Goal: Communication & Community: Answer question/provide support

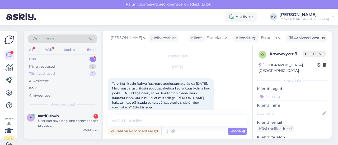
scroll to position [29, 0]
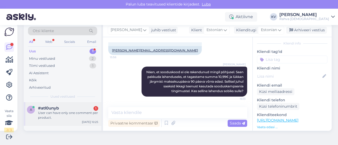
click at [62, 111] on div "User can have only one comment per product." at bounding box center [68, 115] width 60 height 9
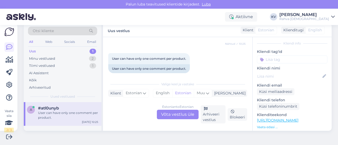
scroll to position [0, 0]
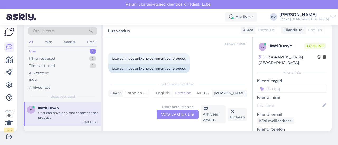
click at [167, 113] on div "Estonian to Estonian Võta vestlus üle" at bounding box center [178, 114] width 42 height 9
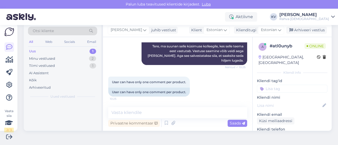
scroll to position [85, 0]
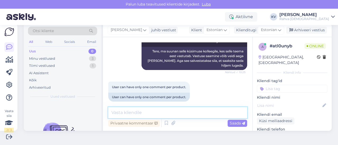
click at [155, 111] on textarea at bounding box center [177, 112] width 139 height 11
type textarea "Kas sa jätsid arvustuse äpis või e-poes?"
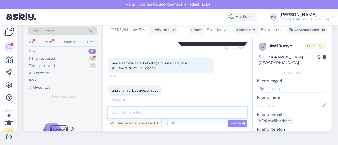
scroll to position [158, 0]
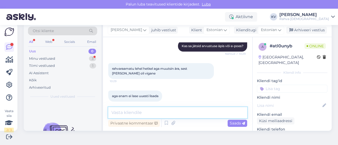
click at [148, 111] on textarea at bounding box center [177, 112] width 139 height 11
type textarea "Mis r"
click at [141, 109] on textarea at bounding box center [177, 112] width 139 height 11
type textarea "M"
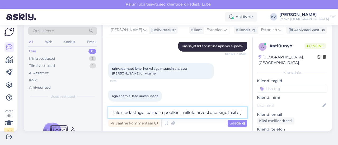
scroll to position [164, 0]
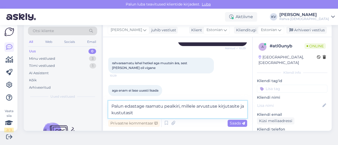
type textarea "Palun edastage raamatu pealkiri, millele arvustuse kirjutasite ja kustutasite"
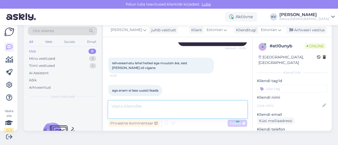
scroll to position [185, 0]
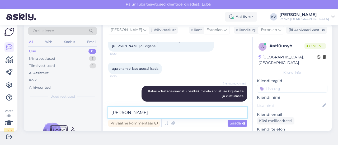
type textarea "J"
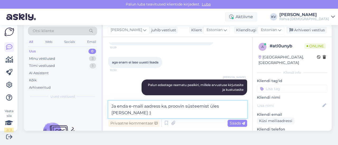
type textarea "Ja enda e-maili aadress ka, proovin süsteemist üles [PERSON_NAME] :)"
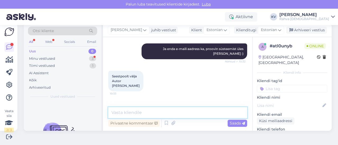
scroll to position [272, 0]
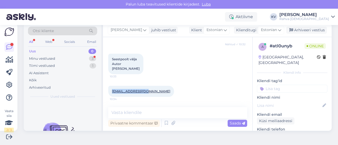
drag, startPoint x: 147, startPoint y: 90, endPoint x: 110, endPoint y: 94, distance: 37.6
click at [110, 94] on div "[EMAIL_ADDRESS][DOMAIN_NAME] 10:34" at bounding box center [141, 91] width 66 height 11
copy link "[EMAIL_ADDRESS][DOMAIN_NAME]"
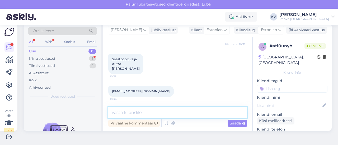
click at [136, 110] on textarea at bounding box center [177, 112] width 139 height 11
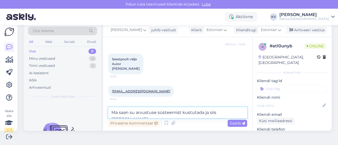
scroll to position [278, 0]
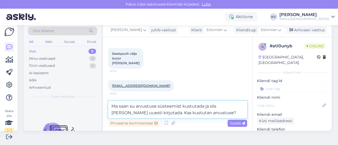
type textarea "Ma saan su arvustuse süsteemist kustutada ja siis [PERSON_NAME] uuesti kirjutad…"
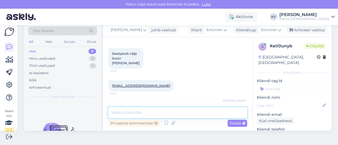
scroll to position [300, 0]
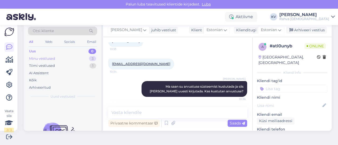
click at [70, 58] on div "Minu vestlused 3" at bounding box center [62, 58] width 69 height 7
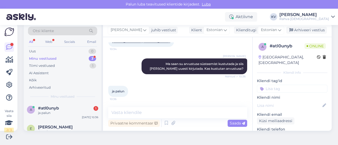
scroll to position [345, 0]
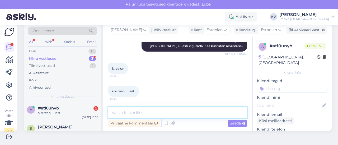
click at [126, 115] on textarea at bounding box center [177, 112] width 139 height 11
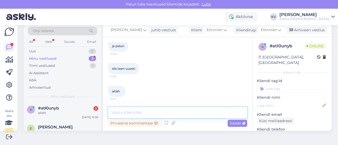
click at [142, 111] on textarea at bounding box center [177, 112] width 139 height 11
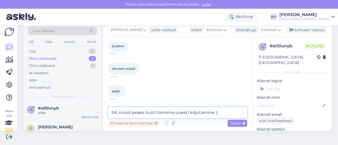
type textarea "Nii, nüüd peaks ilusti toimima uuesti kirjutamine :)"
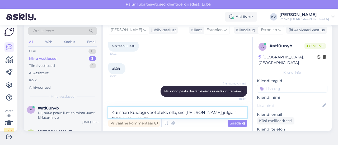
type textarea "Kui saan kuidagi veel abiks olla, siis [PERSON_NAME] julgelt [PERSON_NAME]."
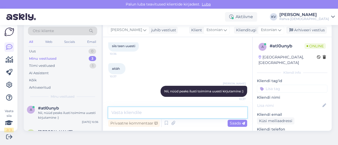
scroll to position [413, 0]
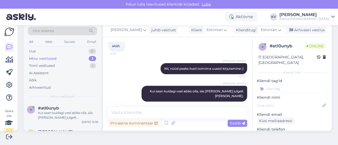
click at [266, 85] on input at bounding box center [292, 89] width 70 height 8
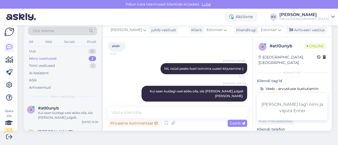
type input "Veeb - arvustuse kustutamine"
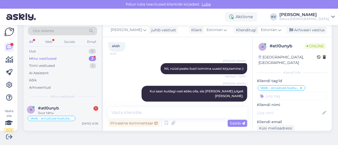
scroll to position [436, 0]
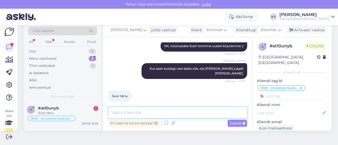
click at [143, 111] on textarea at bounding box center [177, 112] width 139 height 11
type textarea "Palun :)"
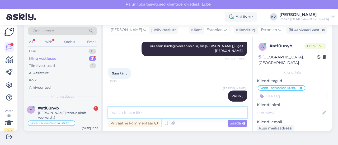
scroll to position [481, 0]
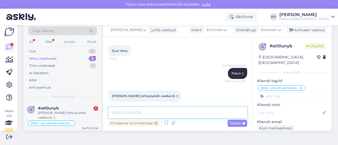
click at [140, 114] on textarea at bounding box center [177, 112] width 139 height 11
type textarea "Super! Kaunist päeva! :)"
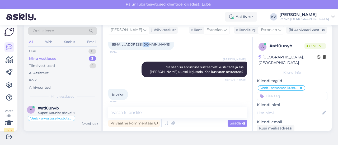
scroll to position [318, 0]
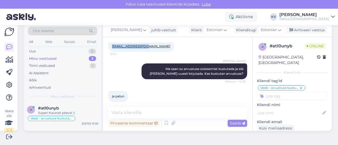
drag, startPoint x: 148, startPoint y: 45, endPoint x: 111, endPoint y: 47, distance: 37.0
click at [111, 47] on div "[EMAIL_ADDRESS][DOMAIN_NAME] 10:34" at bounding box center [141, 46] width 66 height 11
copy link "[EMAIL_ADDRESS][DOMAIN_NAME]"
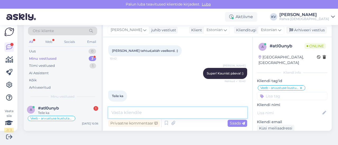
click at [130, 113] on textarea at bounding box center [177, 112] width 139 height 11
type textarea "Aitäh :)"
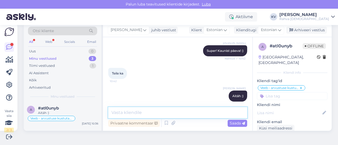
scroll to position [0, 0]
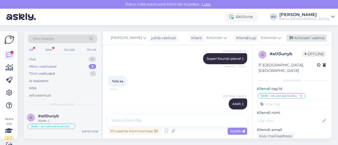
click at [302, 36] on div "Arhiveeri vestlus" at bounding box center [306, 38] width 41 height 7
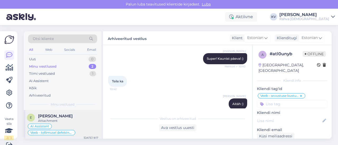
click at [71, 116] on div "[PERSON_NAME]" at bounding box center [68, 116] width 60 height 5
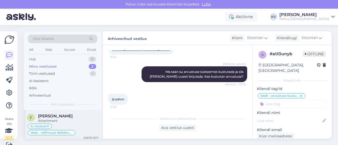
scroll to position [8, 0]
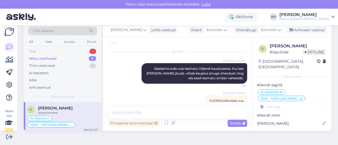
click at [65, 48] on div "Uus 1" at bounding box center [62, 51] width 69 height 7
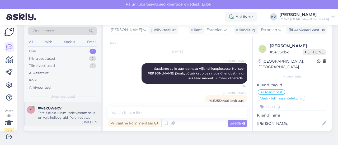
click at [58, 111] on div "Tere! Sellele küsimusele vastamiseks on vaja kolleegi abi. Palun võtke ühendust…" at bounding box center [68, 115] width 60 height 9
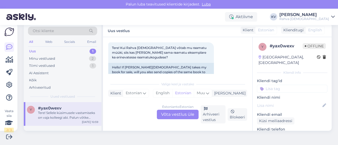
scroll to position [25, 0]
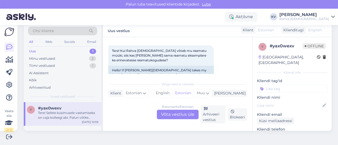
click at [273, 85] on input at bounding box center [292, 89] width 70 height 8
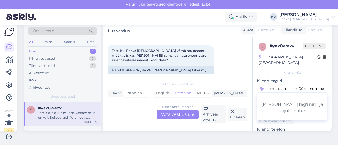
scroll to position [0, 0]
drag, startPoint x: 265, startPoint y: 83, endPoint x: 247, endPoint y: 84, distance: 18.2
click at [247, 84] on div "Vestlus algas [DATE] Tere! Kui Rahva [DEMOGRAPHIC_DATA] võtab mu raamatu müüki,…" at bounding box center [217, 84] width 228 height 94
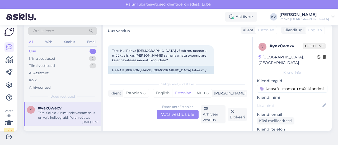
type input "Koostöö - raamatu müüki andmine"
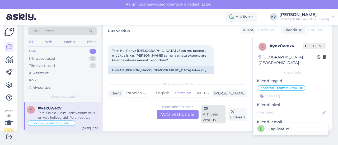
click at [213, 111] on div "Arhiveeri vestlus" at bounding box center [212, 114] width 25 height 18
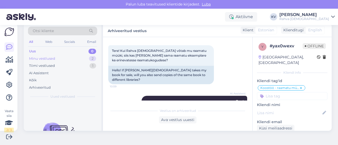
click at [45, 56] on div "Minu vestlused" at bounding box center [42, 58] width 26 height 5
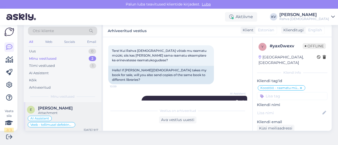
click at [66, 113] on div "Attachment" at bounding box center [68, 113] width 60 height 5
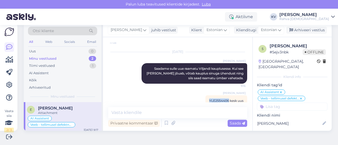
drag, startPoint x: 219, startPoint y: 92, endPoint x: 201, endPoint y: 92, distance: 18.2
click at [209, 99] on span "YLE2554406 kesk uus" at bounding box center [226, 101] width 34 height 4
copy span "YLE2554406"
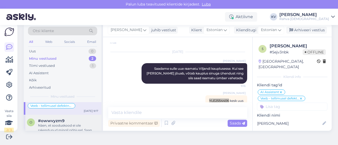
scroll to position [26, 0]
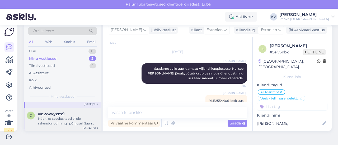
click at [68, 117] on div "Näen, et sooduskood ei ole rakendunud mingil põhjusel. Saan pakkuda lahenduseks…" at bounding box center [68, 121] width 60 height 9
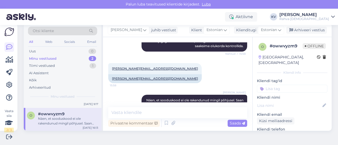
scroll to position [129, 0]
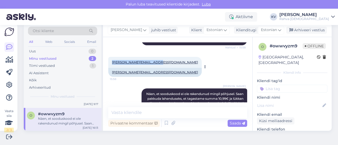
drag, startPoint x: 154, startPoint y: 61, endPoint x: 112, endPoint y: 64, distance: 42.0
click at [112, 64] on div "[PERSON_NAME][EMAIL_ADDRESS][DOMAIN_NAME] 15:58" at bounding box center [154, 62] width 93 height 11
copy link "[PERSON_NAME][EMAIL_ADDRESS][DOMAIN_NAME]"
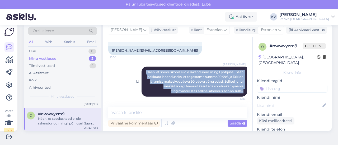
drag, startPoint x: 144, startPoint y: 66, endPoint x: 235, endPoint y: 92, distance: 94.4
click at [235, 92] on div "[PERSON_NAME] Näen, et sooduskood ei ole rakendunud mingil põhjusel. Saan pakku…" at bounding box center [193, 82] width 105 height 30
copy span "Näen, et sooduskood ei ole rakendunud mingil põhjusel. Saan pakkuda lahenduseks…"
click at [141, 124] on div "Privaatne kommentaar" at bounding box center [133, 123] width 51 height 7
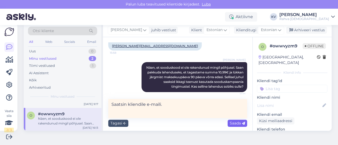
type textarea "Saatsin kliendile e-maili."
click at [232, 125] on span "Saada" at bounding box center [236, 123] width 15 height 5
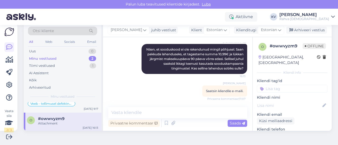
scroll to position [0, 0]
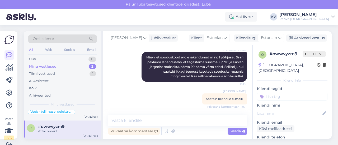
click at [277, 93] on input at bounding box center [292, 97] width 70 height 8
type input "Äpp - sooduskood"
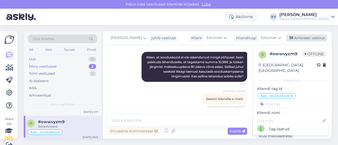
click at [301, 40] on div "Arhiveeri vestlus" at bounding box center [306, 38] width 41 height 7
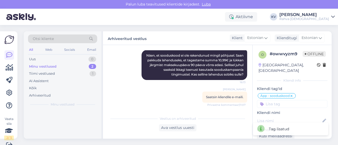
scroll to position [0, 0]
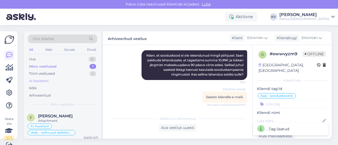
click at [49, 79] on div "AI Assistent" at bounding box center [39, 81] width 20 height 5
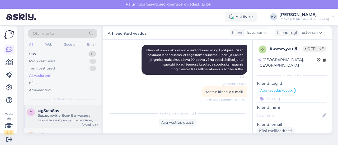
scroll to position [8, 0]
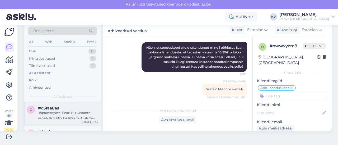
click at [68, 111] on div "Здравствуйте! Если Вы желаете заказать книгу на русском языке, которой нет у на…" at bounding box center [68, 115] width 60 height 9
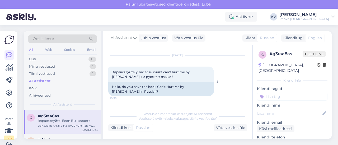
scroll to position [3, 0]
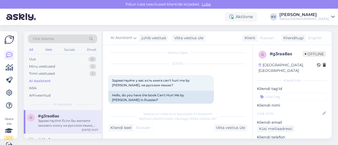
click at [268, 93] on input at bounding box center [292, 97] width 70 height 8
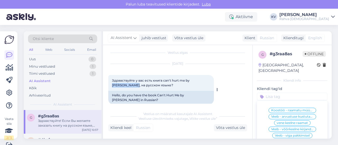
drag, startPoint x: 191, startPoint y: 80, endPoint x: 124, endPoint y: 86, distance: 66.7
click at [124, 86] on span "Здравствуйте у вас есть книга can't hurt me by [PERSON_NAME], на русском языке?" at bounding box center [151, 83] width 78 height 9
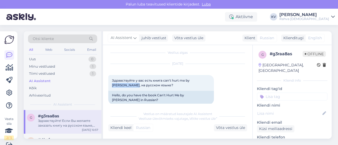
copy span "[PERSON_NAME]"
click at [283, 93] on input at bounding box center [292, 97] width 70 height 8
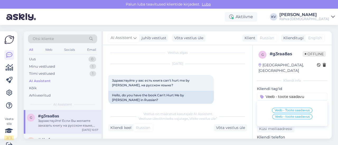
type input "Veeb - toote saadavus"
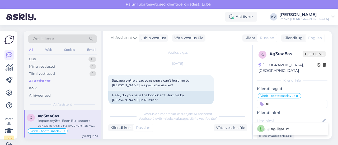
click at [277, 100] on input "AI" at bounding box center [292, 104] width 70 height 8
type input "AI"
click at [274, 116] on span "AI Assistent" at bounding box center [279, 117] width 19 height 3
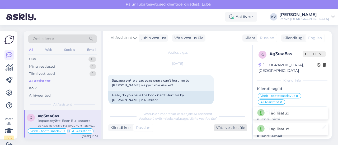
click at [229, 129] on div "Võta vestlus üle" at bounding box center [230, 127] width 33 height 7
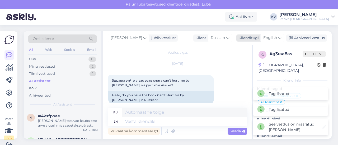
click at [271, 35] on span "English" at bounding box center [270, 38] width 14 height 6
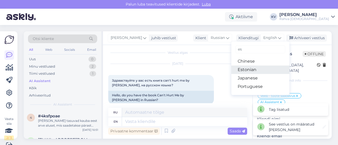
type input "es"
drag, startPoint x: 241, startPoint y: 67, endPoint x: 237, endPoint y: 74, distance: 8.1
click at [241, 67] on link "Estonian" at bounding box center [260, 70] width 58 height 8
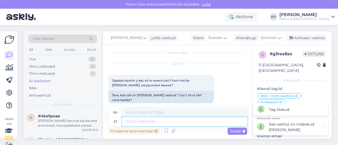
click at [163, 125] on textarea at bounding box center [184, 121] width 125 height 9
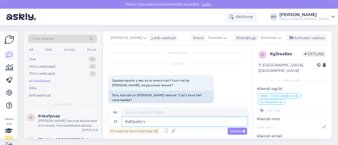
type textarea "Kahjuks ve"
type textarea "К сожалению"
type textarea "Kahjuks vene ke"
type textarea "К сожалению, русский"
type textarea "Kahjuks vene keeles se"
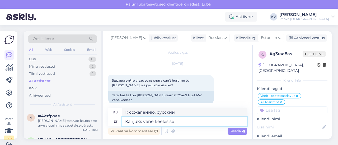
type textarea "К сожалению на русском языке"
type textarea "Kahjuks vene keeles seda raa"
type textarea "К сожалению, на русском языке это"
type textarea "Kahjuks vene keeles seda raamatut"
type textarea "К сожалению, эта книга не на русском языке."
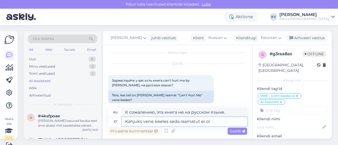
type textarea "Kahjuks vene keeles seda raamatut ei ole"
type textarea "К сожалению, эта книга недоступна на русском языке."
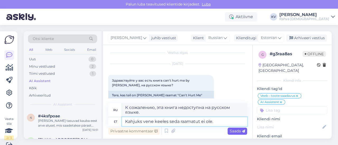
type textarea "Kahjuks vene keeles seda raamatut ei ole."
click at [229, 133] on span "Saada" at bounding box center [236, 131] width 15 height 5
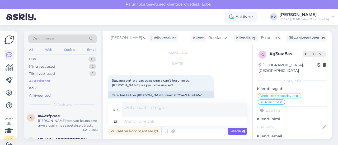
scroll to position [8, 0]
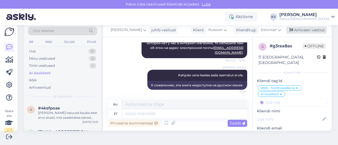
click at [297, 31] on div "Arhiveeri vestlus" at bounding box center [306, 30] width 41 height 7
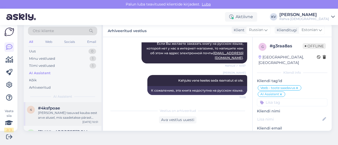
click at [61, 113] on div "[PERSON_NAME] tasuvad kauba eest arve alusel, mis saadetakse pärast [PERSON_NAM…" at bounding box center [68, 115] width 60 height 9
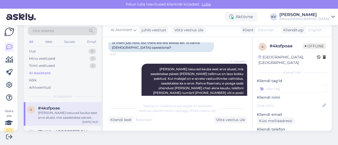
scroll to position [245, 0]
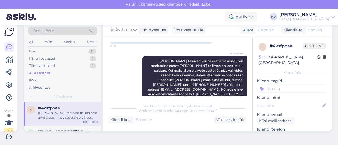
click at [276, 85] on input at bounding box center [292, 89] width 70 height 8
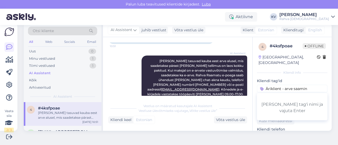
type input "Äriklient - arve saamine"
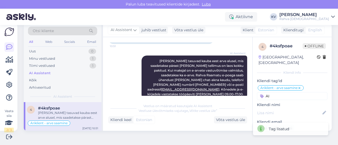
type input "A"
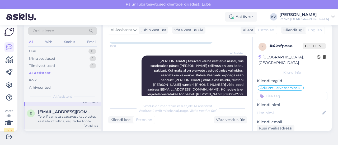
click at [63, 112] on span "[EMAIL_ADDRESS][DOMAIN_NAME]" at bounding box center [65, 112] width 55 height 5
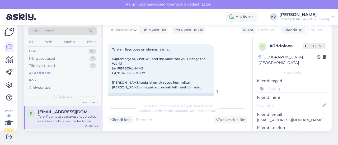
scroll to position [53, 0]
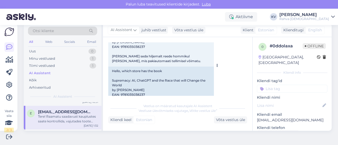
click at [136, 47] on span "Tere, millises poes on olemas raamat Supremacy: AI, ChatGPT and the Race that w…" at bounding box center [159, 42] width 94 height 42
copy span "9781035038237"
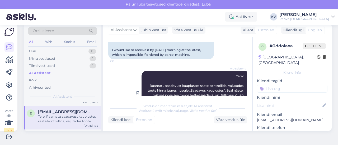
scroll to position [132, 0]
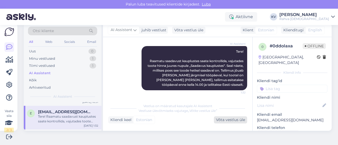
click at [220, 119] on div "Võta vestlus üle" at bounding box center [230, 120] width 33 height 7
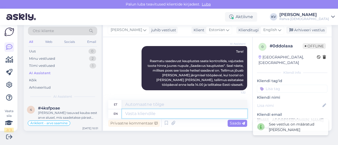
click at [161, 114] on textarea at bounding box center [184, 113] width 125 height 9
type textarea "[DEMOGRAPHIC_DATA] o"
type textarea "[DEMOGRAPHIC_DATA]"
type textarea "[DEMOGRAPHIC_DATA] on s"
type textarea "[DEMOGRAPHIC_DATA] on"
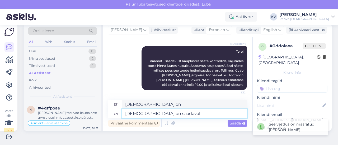
type textarea "[DEMOGRAPHIC_DATA] on saadaval j"
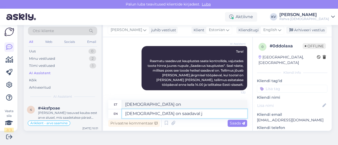
type textarea "[DEMOGRAPHIC_DATA] on saadaval"
type textarea "[DEMOGRAPHIC_DATA] on saadaval järgmistes ka"
type textarea "[DEMOGRAPHIC_DATA] on edastatud"
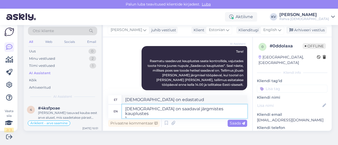
type textarea "[DEMOGRAPHIC_DATA] on saadaval järgmistes kauplustes 1."
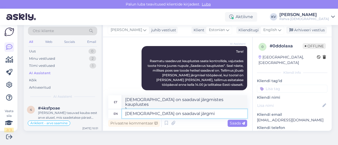
type textarea "[DEMOGRAPHIC_DATA] on saadaval järgm"
type textarea "[DEMOGRAPHIC_DATA] on edastatud"
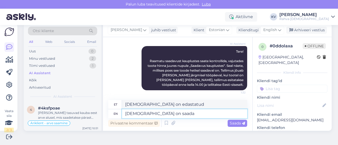
type textarea "[DEMOGRAPHIC_DATA] on saad"
type textarea "[DEMOGRAPHIC_DATA] on saadaval"
type textarea "Raam"
type textarea "[DEMOGRAPHIC_DATA] on"
type textarea "R"
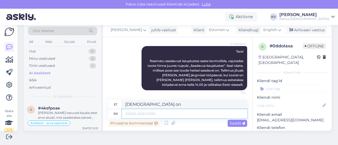
type textarea "[DEMOGRAPHIC_DATA]"
type textarea "Lisan"
type textarea "[PERSON_NAME], ku"
type textarea "[PERSON_NAME],"
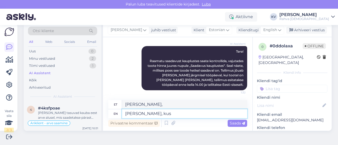
type textarea "[PERSON_NAME], kus"
type textarea "[PERSON_NAME], kus on nä"
type textarea "[PERSON_NAME], kus on"
type textarea "[PERSON_NAME], kus on näha mi"
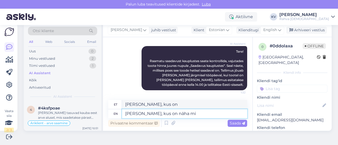
type textarea "[PERSON_NAME], kus on näha"
type textarea "Lisan pildi, kus on näha millistes p"
type textarea "[PERSON_NAME], kus on näha milliseid"
type textarea "Lisan pildi, kus on näha millistes poodides ra"
type textarea "Lisan pildi, kus on näha milliseid poodides"
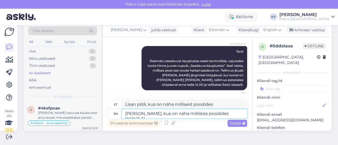
type textarea "Lisan pildi, kus on näha millistes poodides raamat ole"
type textarea "Lisan pildi, kus on näha milliseid poodides raamat"
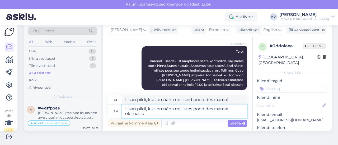
type textarea "Lisan pildi, kus on näha millistes poodides raamat olemas on"
type textarea "Lisan pildi, kus on näha milliseid poodides raamat olemas"
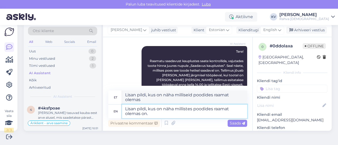
type textarea "Lisan pildi, kus on näha millistes poodides raamat olemas on."
type textarea "Lisan pildi, kus on näha milliseid poodides raamat olemas on."
paste textarea
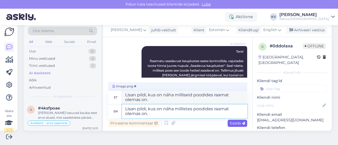
type textarea "Lisan pildi, kus on näha millistes poodides raamat olemas on."
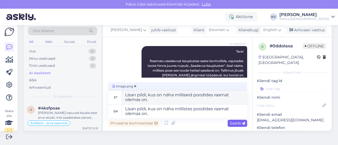
click at [233, 125] on span "Saada" at bounding box center [236, 123] width 15 height 5
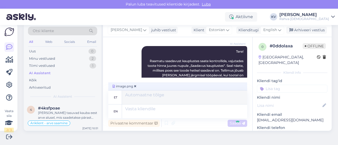
scroll to position [197, 0]
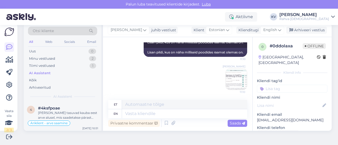
click at [270, 85] on input at bounding box center [292, 89] width 70 height 8
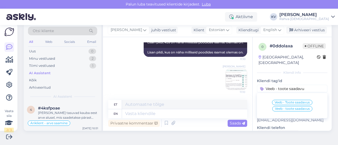
type input "Veeb - toote saadavus"
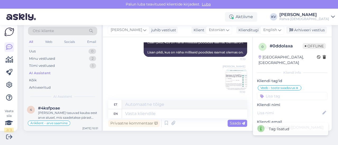
click at [270, 92] on input at bounding box center [292, 96] width 70 height 8
type input "AI"
click at [276, 108] on span "AI Assistent" at bounding box center [279, 109] width 19 height 3
click at [298, 31] on div "Arhiveeri vestlus" at bounding box center [306, 30] width 41 height 7
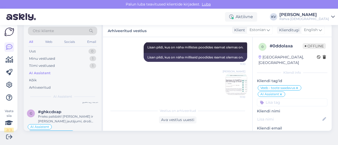
scroll to position [0, 0]
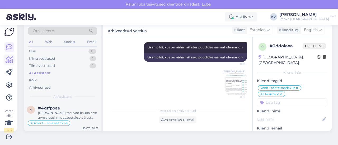
click at [9, 63] on icon at bounding box center [10, 60] width 8 height 6
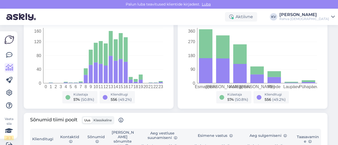
scroll to position [60, 0]
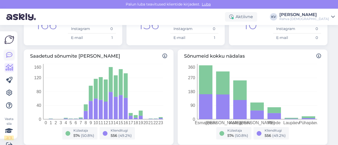
click at [13, 54] on link at bounding box center [8, 54] width 9 height 9
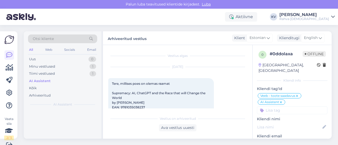
scroll to position [130, 0]
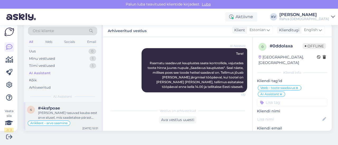
click at [61, 114] on div "[PERSON_NAME] tasuvad kauba eest arve alusel, mis saadetakse pärast [PERSON_NAM…" at bounding box center [68, 115] width 60 height 9
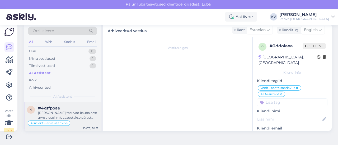
scroll to position [245, 0]
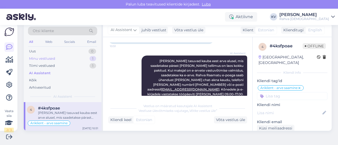
click at [42, 58] on div "Minu vestlused" at bounding box center [42, 58] width 26 height 5
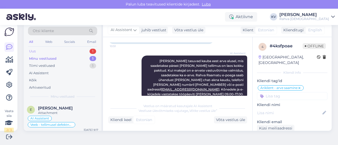
click at [63, 52] on div "Uus 1" at bounding box center [62, 51] width 69 height 7
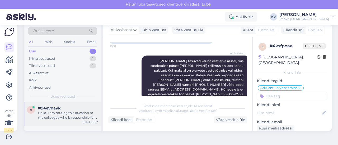
click at [63, 117] on div "Hello, I am routing this question to the colleague who is responsible for this …" at bounding box center [68, 115] width 60 height 9
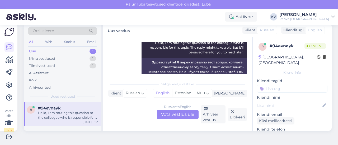
scroll to position [77, 0]
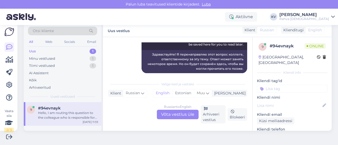
click at [172, 115] on div "Russian to English Võta vestlus üle" at bounding box center [178, 114] width 42 height 9
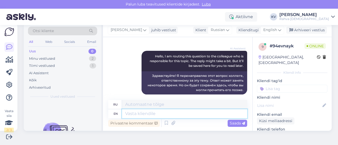
click at [141, 117] on textarea at bounding box center [184, 113] width 125 height 9
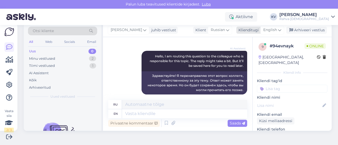
click at [267, 30] on span "English" at bounding box center [270, 30] width 14 height 6
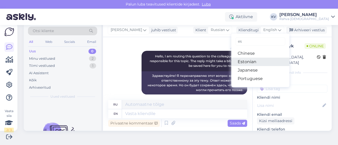
type input "es"
click at [247, 63] on link "Estonian" at bounding box center [260, 62] width 58 height 8
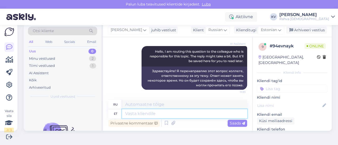
click at [169, 114] on textarea at bounding box center [184, 113] width 125 height 9
type textarea "Kas la"
type textarea "Является"
type textarea "Kas lapsele me"
type textarea "Это для ребенка?"
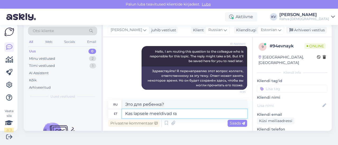
type textarea "Kas lapsele meeldivad raa"
type textarea "Нравятся ли они ребенку?"
type textarea "Kas lapsele meeldivad raamatud, v"
type textarea "Ребёнок любит книги?"
type textarea "Kas lapsele meeldivad raamatud, lauamängud võ"
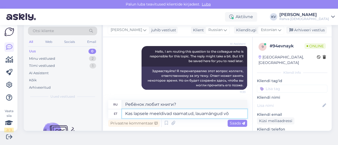
type textarea "Любит ли ребенок книги, настольные игры?"
type textarea "Kas lapsele meeldivad raamatud, lauamängud või v"
type textarea "Любит ли ребенок книги, настольные игры или"
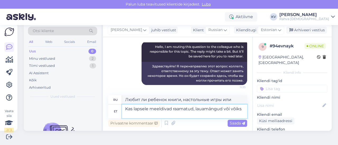
type textarea "Kas lapsele meeldivad raamatud, lauamängud või võiks p"
type textarea "Ребёнок любит книги, настольные игры или, может быть,"
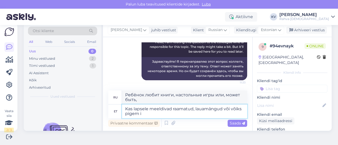
type textarea "Kas lapsele meeldivad raamatud, lauamängud või võiks pigem il"
type textarea "Любит ли ребенок книги, настольные игры или предпочитает"
type textarea "Kas lapsele meeldivad raamatud, lauamängud või võiks pigem ilutooted huv"
type textarea "Любит ли ребенок книги, настольные игры или он предпочитает косметические средс…"
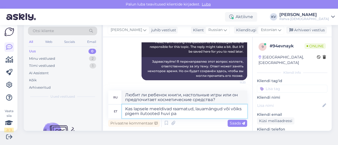
type textarea "Kas lapsele meeldivad raamatud, lauamängud või võiks pigem ilutooted [PERSON_NA…"
type textarea "Ваш ребенок любит книги, настольные игры или его больше интересуют косметически…"
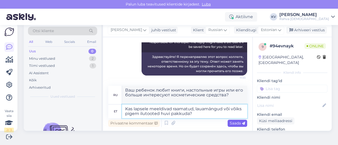
type textarea "Kas lapsele meeldivad raamatud, lauamängud või võiks pigem ilutooted huvi pakku…"
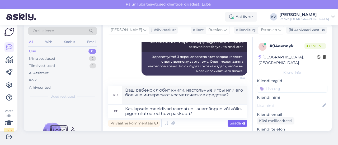
click at [236, 123] on span "Saada" at bounding box center [236, 123] width 15 height 5
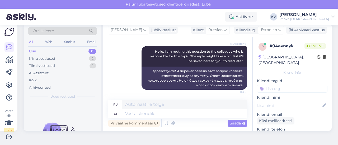
scroll to position [97, 0]
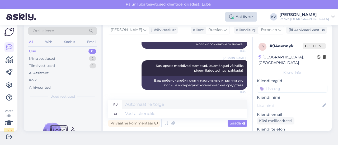
click at [257, 20] on div "Aktiivne" at bounding box center [241, 16] width 32 height 9
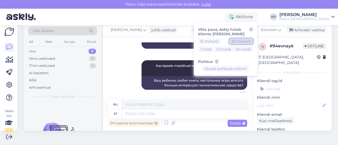
click at [251, 41] on button "30 minutit" at bounding box center [241, 42] width 24 height 6
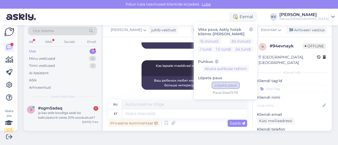
click at [239, 84] on button "Lõpeta paus" at bounding box center [225, 86] width 27 height 6
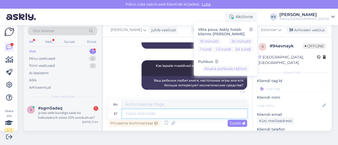
click at [138, 112] on textarea at bounding box center [184, 113] width 125 height 9
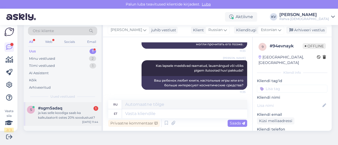
click at [69, 112] on div "ja kas selle koodiga saab ka kalkulaatorit ostes 20% soodustust?" at bounding box center [68, 115] width 60 height 9
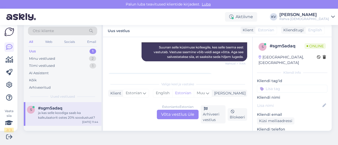
scroll to position [206, 0]
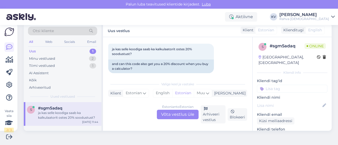
click at [180, 115] on div "Estonian to Estonian Võta vestlus üle" at bounding box center [178, 114] width 42 height 9
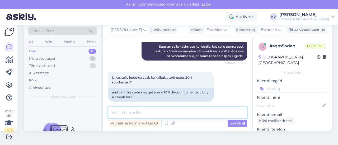
click at [143, 115] on textarea at bounding box center [177, 112] width 139 height 11
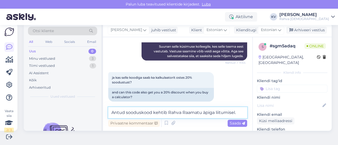
click at [238, 112] on textarea "Antud sooduskood kehtib Rahva Raamatu äpiga liitumisel." at bounding box center [177, 112] width 139 height 11
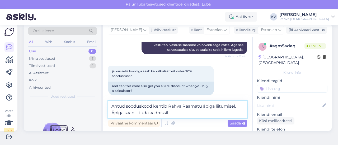
paste textarea "[URL][DOMAIN_NAME]"
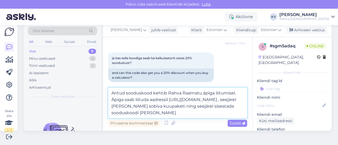
scroll to position [204, 0]
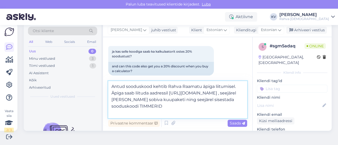
type textarea "Antud sooduskood kehtib Rahva Raamatu äpiga liitumisel. Äpiga saab liituda aadr…"
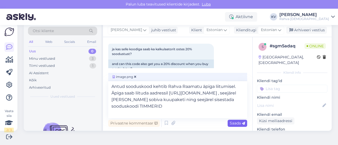
click at [229, 123] on span "Saada" at bounding box center [236, 123] width 15 height 5
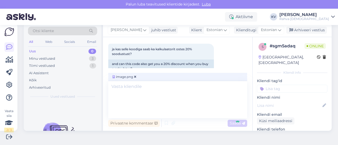
scroll to position [252, 0]
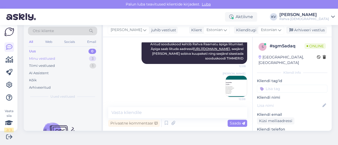
click at [65, 59] on div "Minu vestlused 3" at bounding box center [62, 58] width 69 height 7
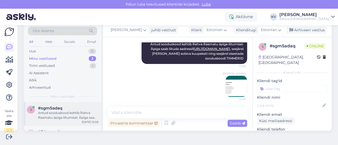
scroll to position [26, 0]
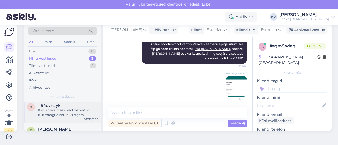
click at [60, 114] on div "Kas lapsele meeldivad raamatud, lauamängud või võiks pigem ilutooted huvi pakku…" at bounding box center [68, 112] width 60 height 9
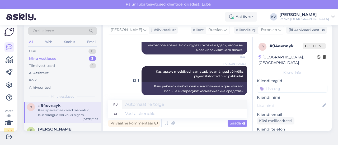
scroll to position [97, 0]
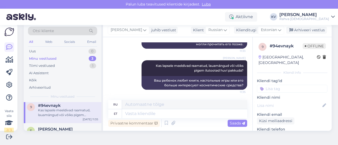
click at [280, 85] on input at bounding box center [292, 89] width 70 height 8
type input "Veeb - [PERSON_NAME]"
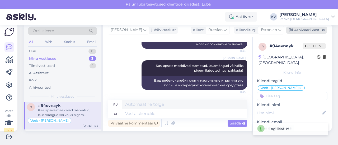
click at [299, 30] on div "Arhiveeri vestlus" at bounding box center [306, 30] width 41 height 7
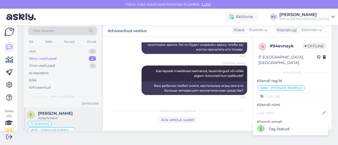
scroll to position [26, 0]
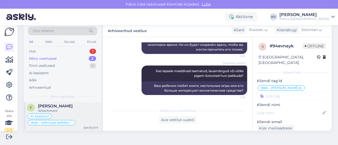
click at [46, 106] on span "[PERSON_NAME]" at bounding box center [55, 106] width 35 height 5
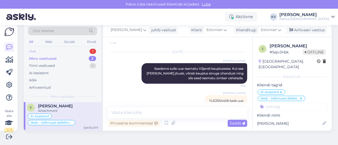
click at [71, 48] on div "Uus 1" at bounding box center [62, 51] width 69 height 7
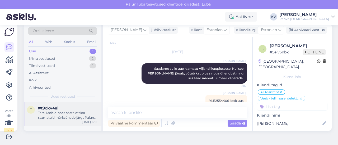
click at [70, 123] on div "t #t9ckv4ai Tere! Meie e-poes saate otsida raamatuid märksõnade järgi. Palun ka…" at bounding box center [63, 114] width 78 height 24
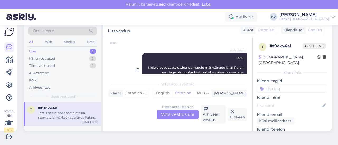
scroll to position [78, 0]
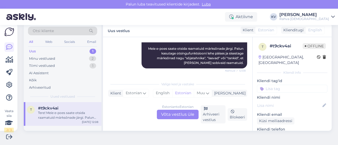
click at [266, 85] on input at bounding box center [292, 89] width 70 height 8
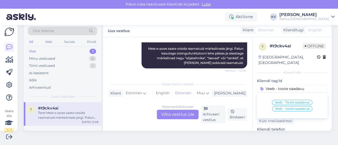
type input "Veeb - toote saadavus"
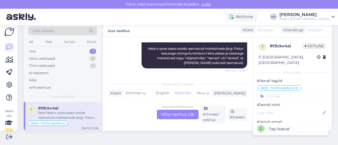
click at [270, 92] on input at bounding box center [292, 96] width 70 height 8
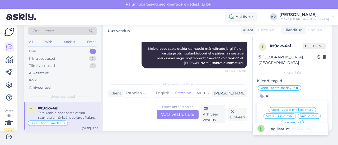
scroll to position [26, 0]
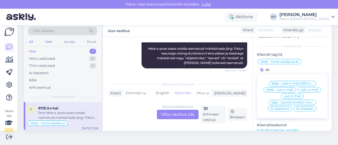
type input "AI"
click at [273, 106] on div "AI Assistent" at bounding box center [280, 108] width 24 height 5
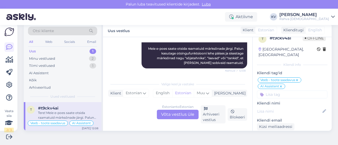
scroll to position [0, 0]
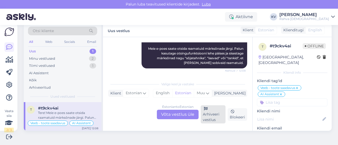
click at [216, 117] on div "Arhiveeri vestlus" at bounding box center [212, 114] width 25 height 18
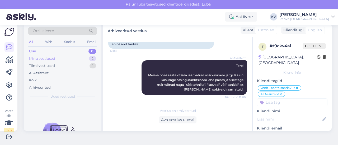
click at [55, 60] on div "Minu vestlused 2" at bounding box center [62, 58] width 69 height 7
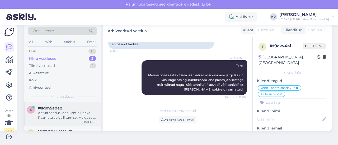
click at [70, 119] on div "Antud sooduskood kehtib Rahva Raamatu äpiga liitumisel. Äpiga saab liituda aadr…" at bounding box center [68, 115] width 60 height 9
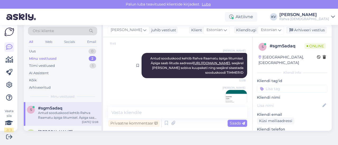
scroll to position [252, 0]
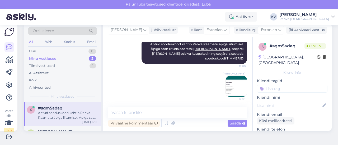
click at [281, 85] on input at bounding box center [292, 89] width 70 height 8
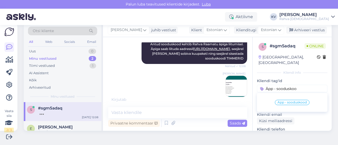
type input "Äpp - sooduskood"
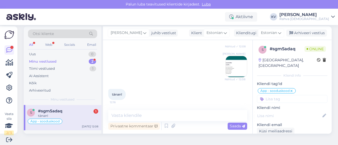
scroll to position [8, 0]
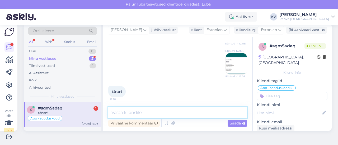
click at [155, 114] on textarea at bounding box center [177, 112] width 139 height 11
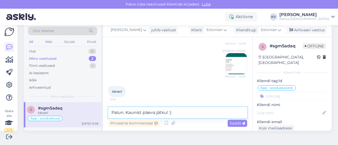
type textarea "Palun. Kaunist päeva jätku! :)"
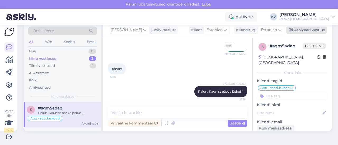
click at [312, 32] on div "Arhiveeri vestlus" at bounding box center [306, 30] width 41 height 7
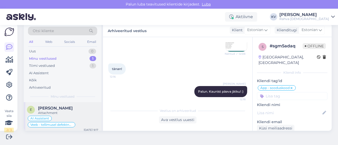
click at [66, 111] on div "Attachment" at bounding box center [68, 113] width 60 height 5
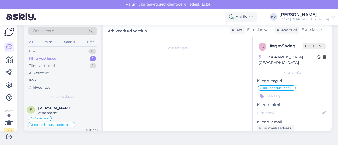
scroll to position [323, 0]
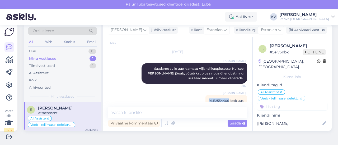
drag, startPoint x: 220, startPoint y: 91, endPoint x: 201, endPoint y: 93, distance: 19.1
click at [209, 99] on span "YLE2554406 kesk uus" at bounding box center [226, 101] width 34 height 4
copy span "YLE2554406"
